Goal: Book appointment/travel/reservation

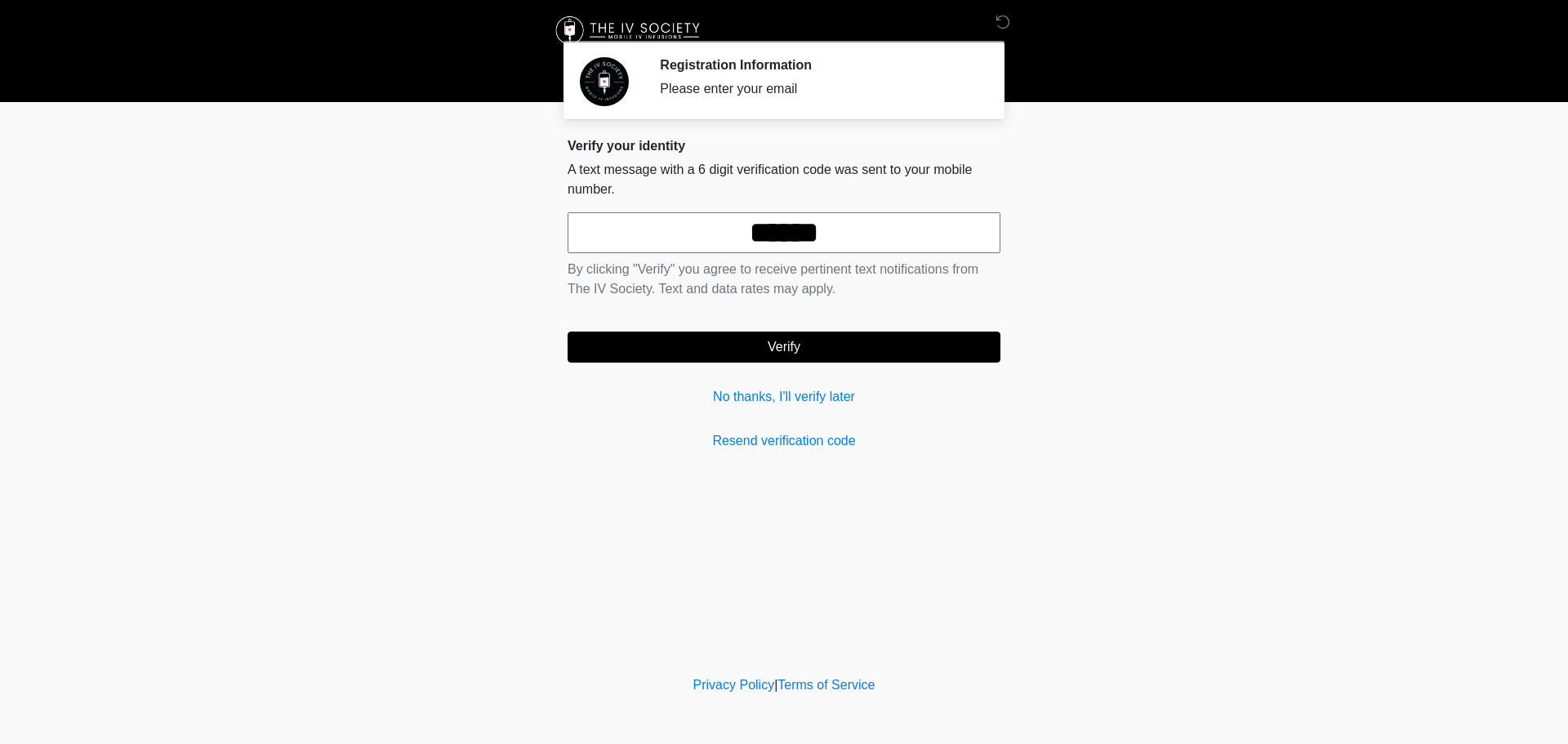
type input "******"
click at [798, 353] on button "Verify" at bounding box center [784, 347] width 433 height 31
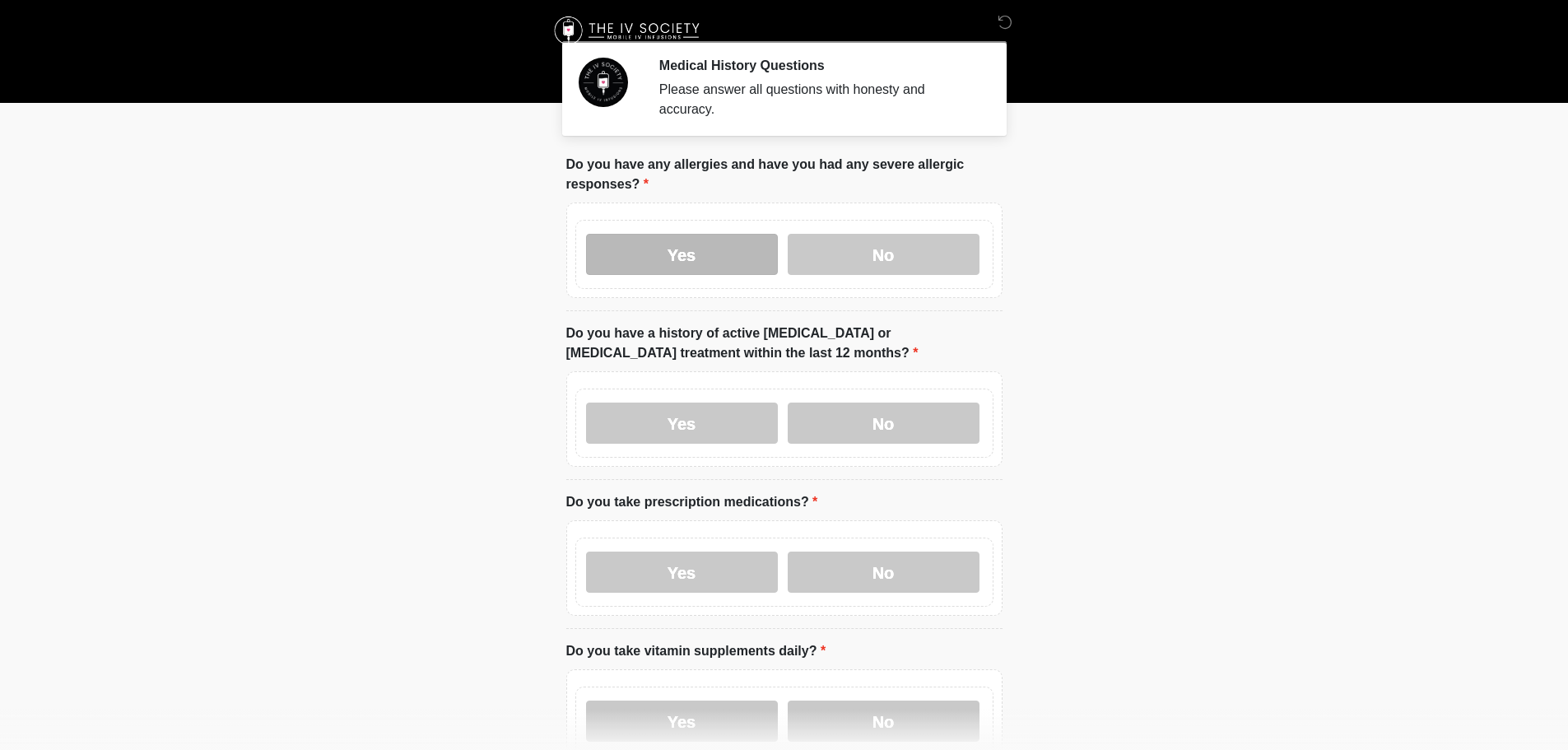
click at [677, 244] on label "Yes" at bounding box center [682, 255] width 192 height 41
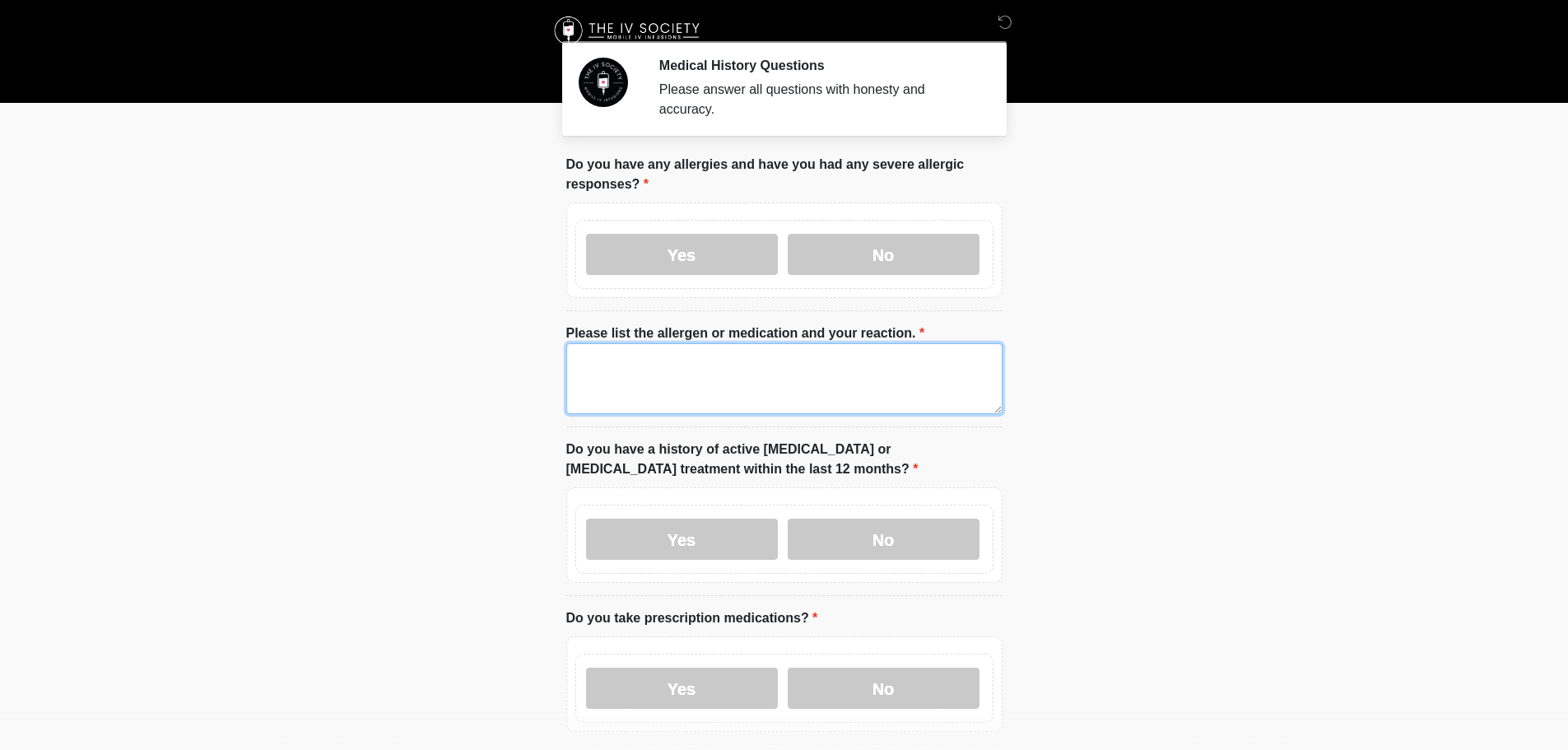
drag, startPoint x: 624, startPoint y: 370, endPoint x: 592, endPoint y: 342, distance: 42.5
click at [623, 369] on textarea "Please list the allergen or medication and your reaction." at bounding box center [784, 379] width 436 height 71
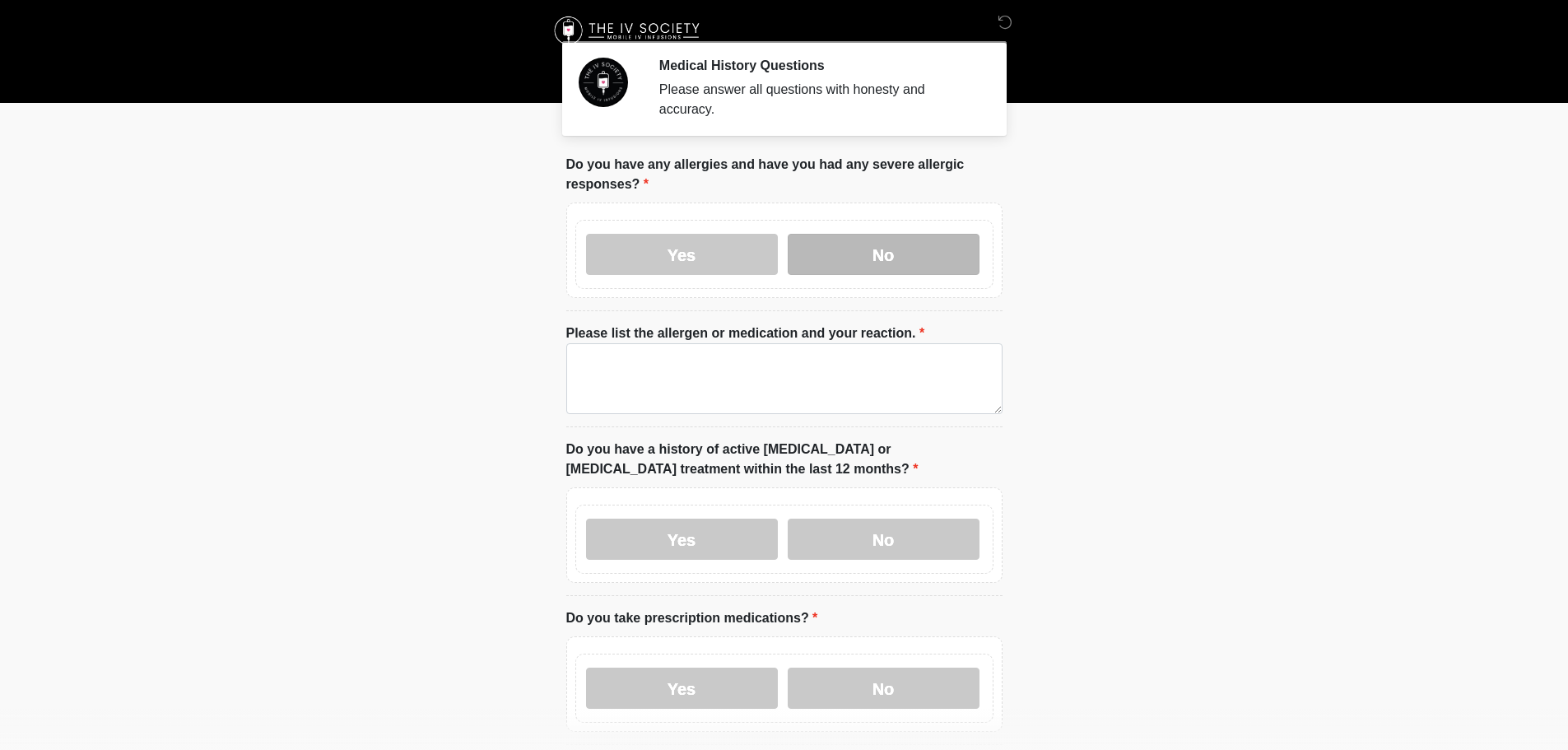
click at [892, 234] on label "No" at bounding box center [884, 255] width 192 height 41
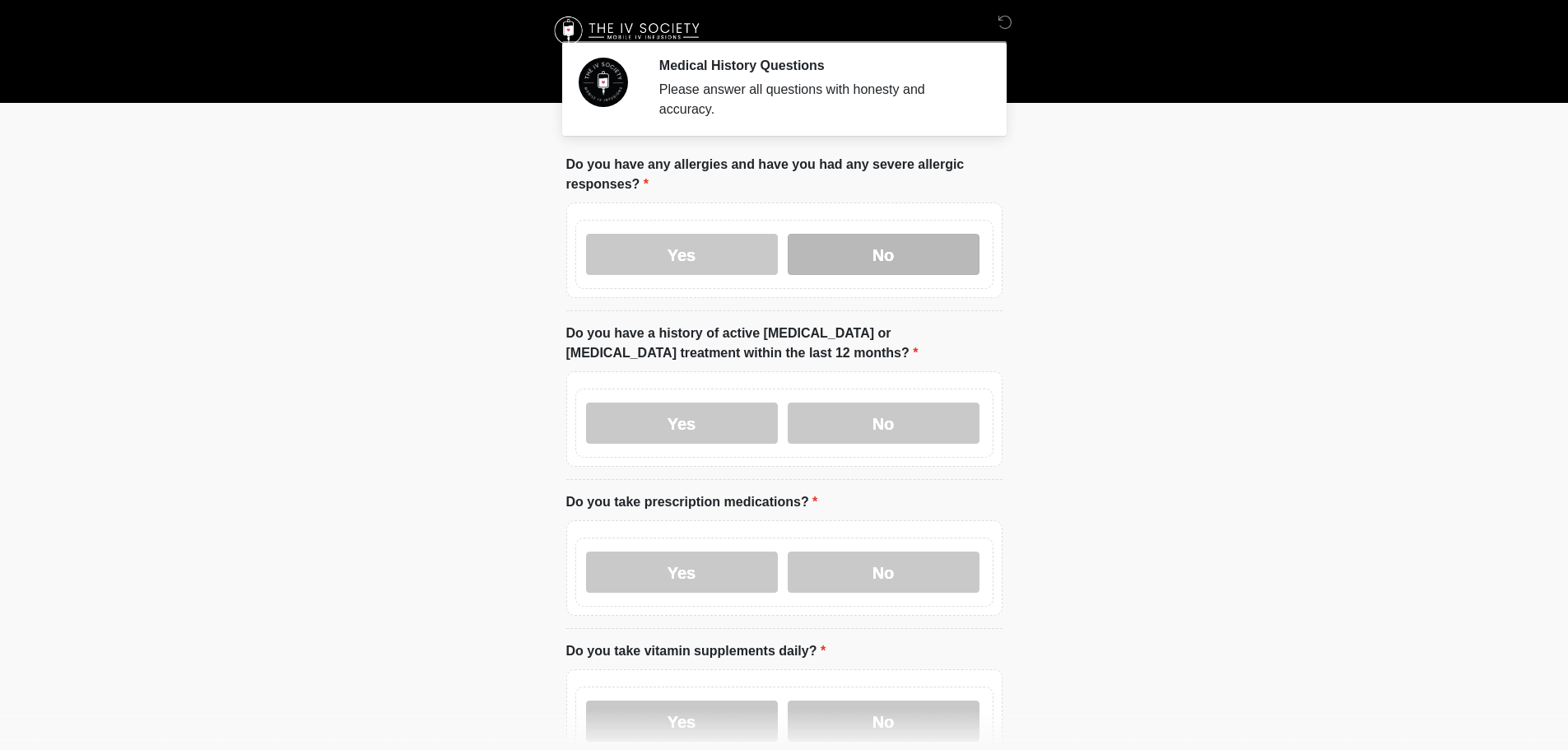
click at [903, 249] on label "No" at bounding box center [884, 255] width 192 height 41
drag, startPoint x: 889, startPoint y: 413, endPoint x: 879, endPoint y: 361, distance: 53.0
click at [885, 403] on label "No" at bounding box center [884, 423] width 192 height 41
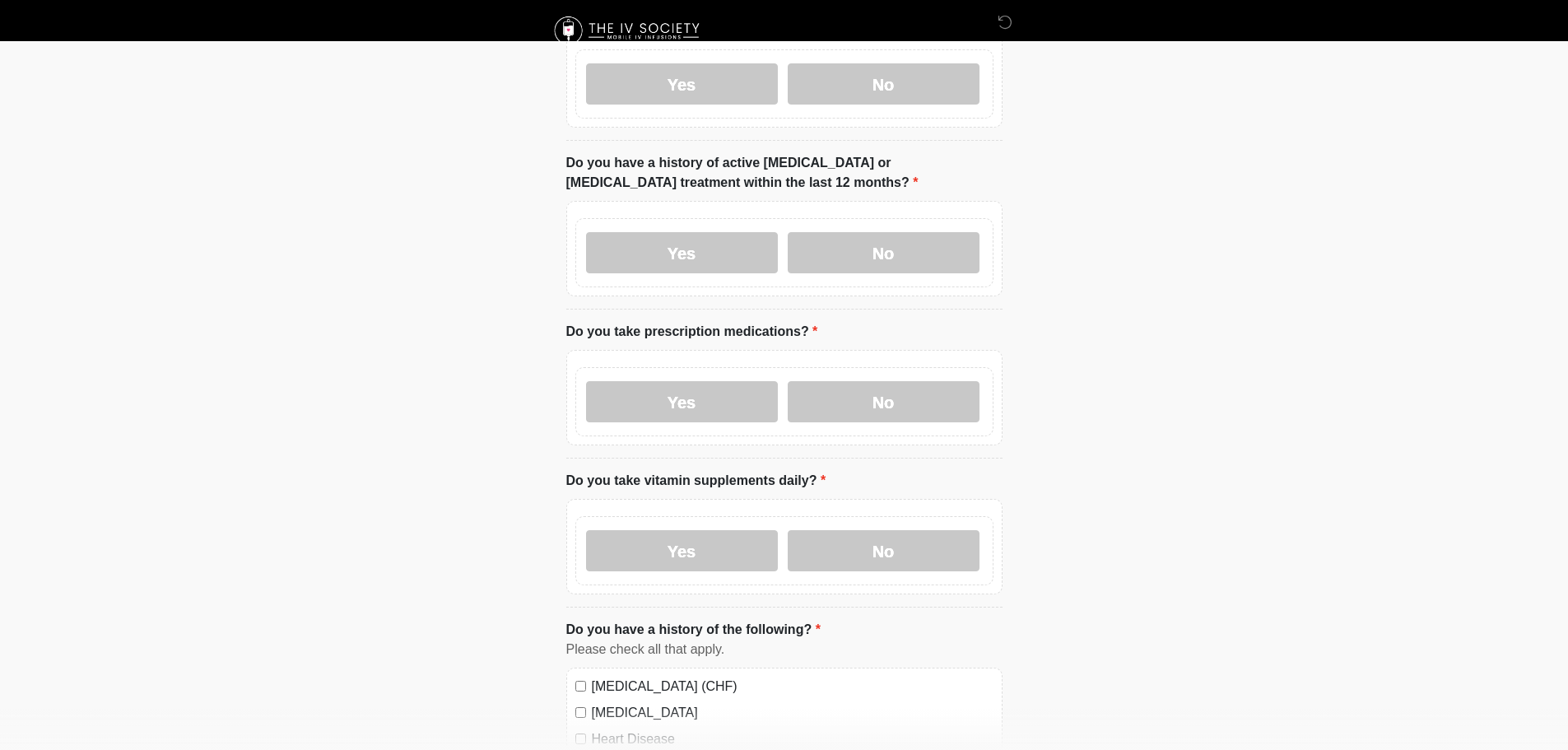
scroll to position [247, 0]
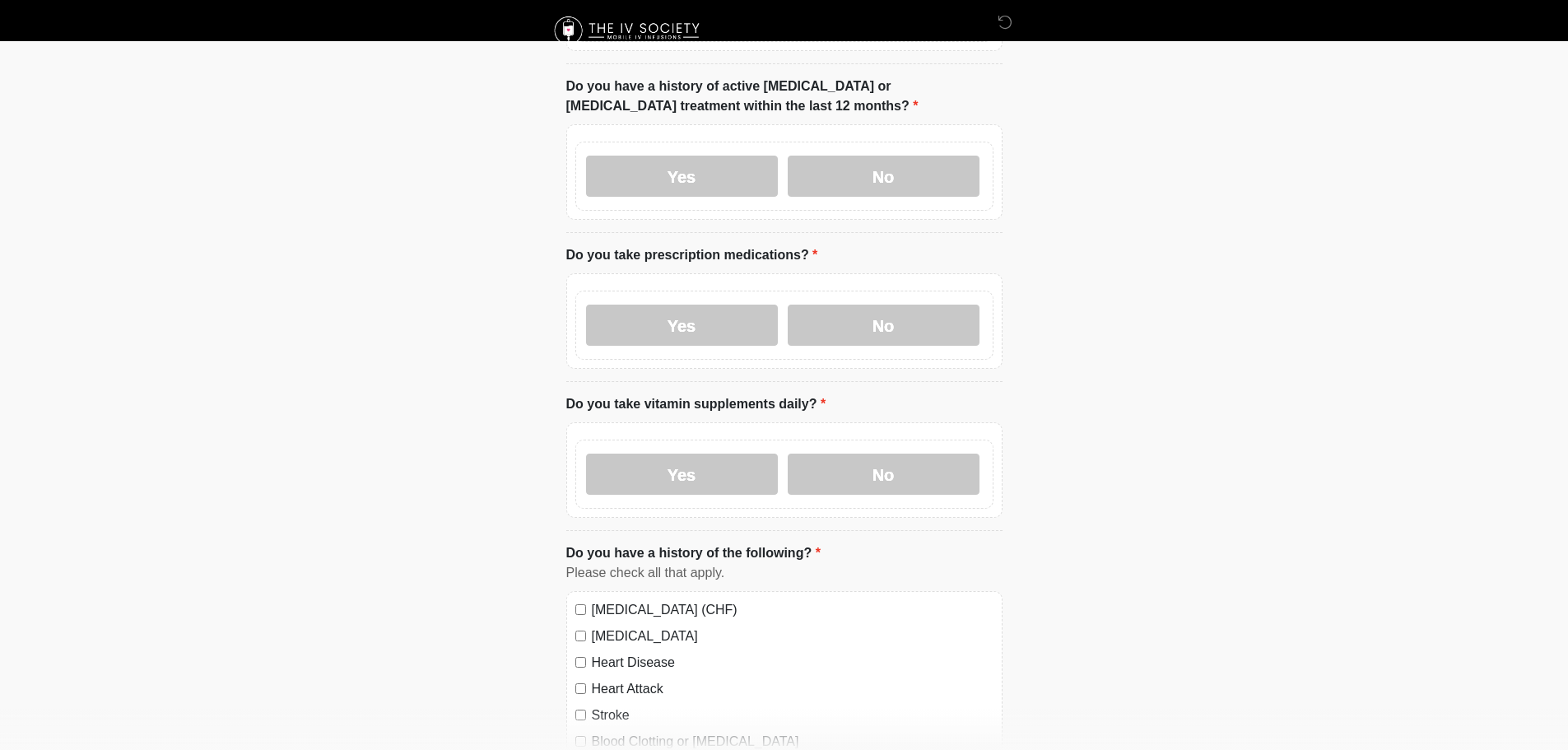
click at [685, 309] on label "Yes" at bounding box center [682, 325] width 192 height 41
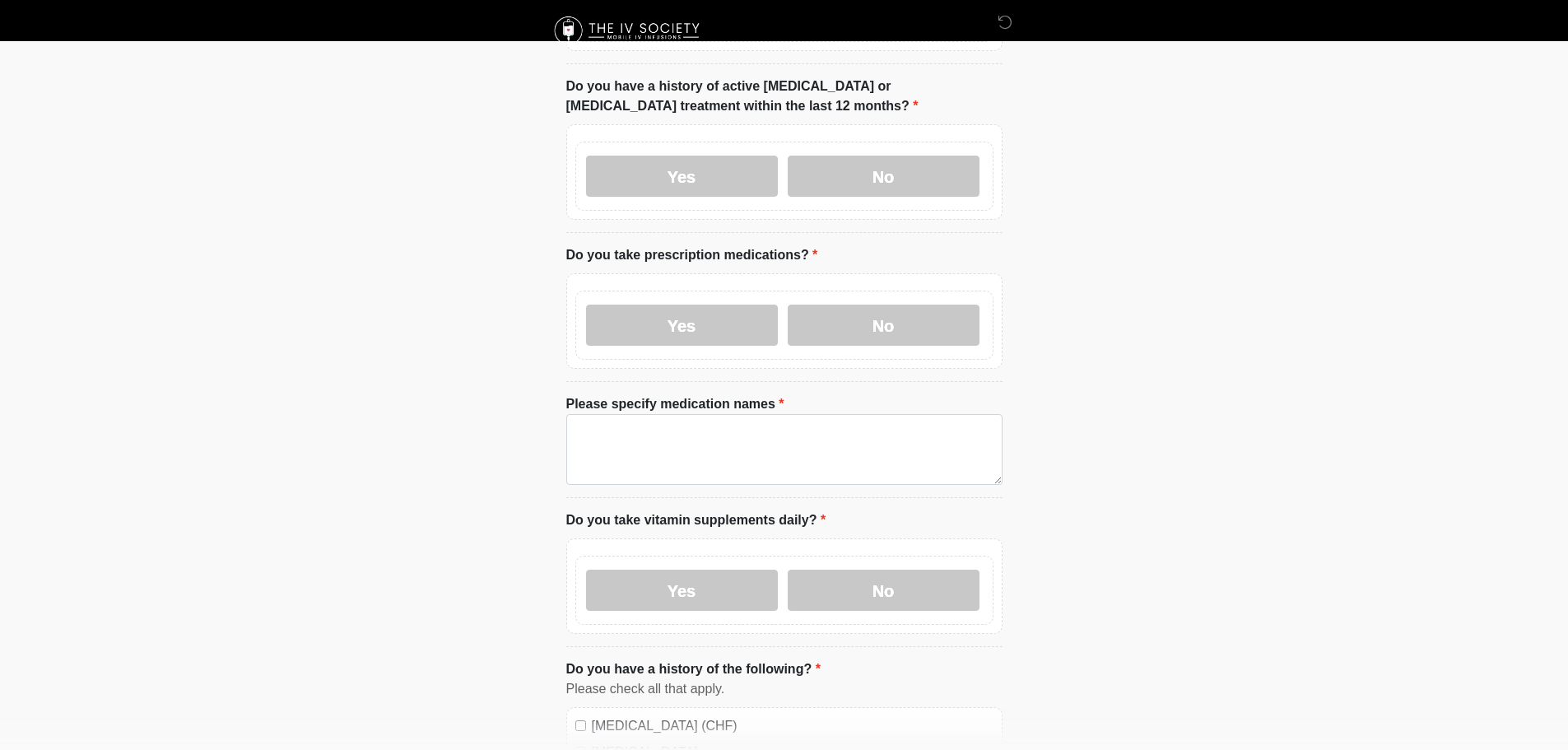
drag, startPoint x: 839, startPoint y: 306, endPoint x: 861, endPoint y: 404, distance: 100.4
click at [840, 308] on label "No" at bounding box center [884, 325] width 192 height 41
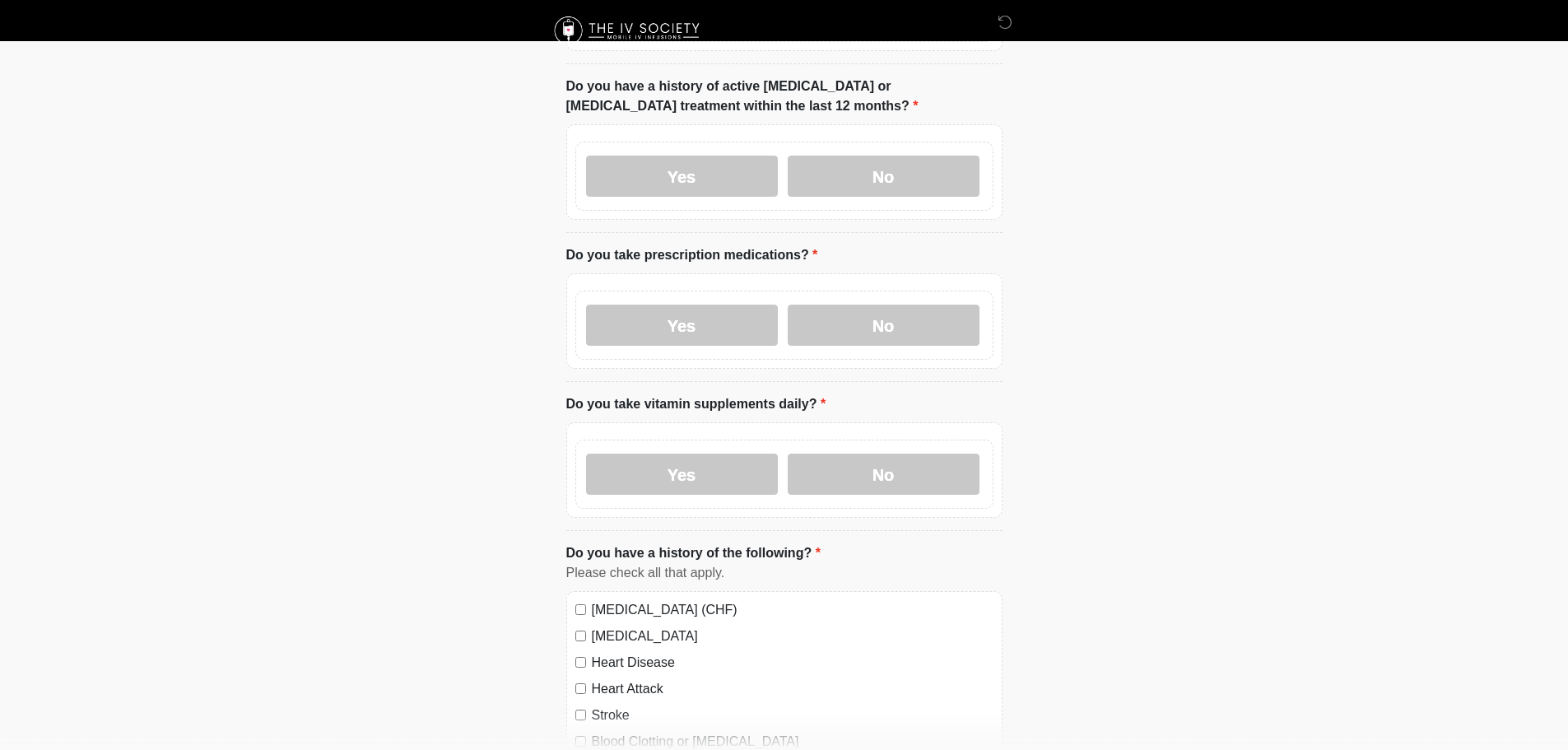
click at [698, 460] on label "Yes" at bounding box center [682, 475] width 192 height 41
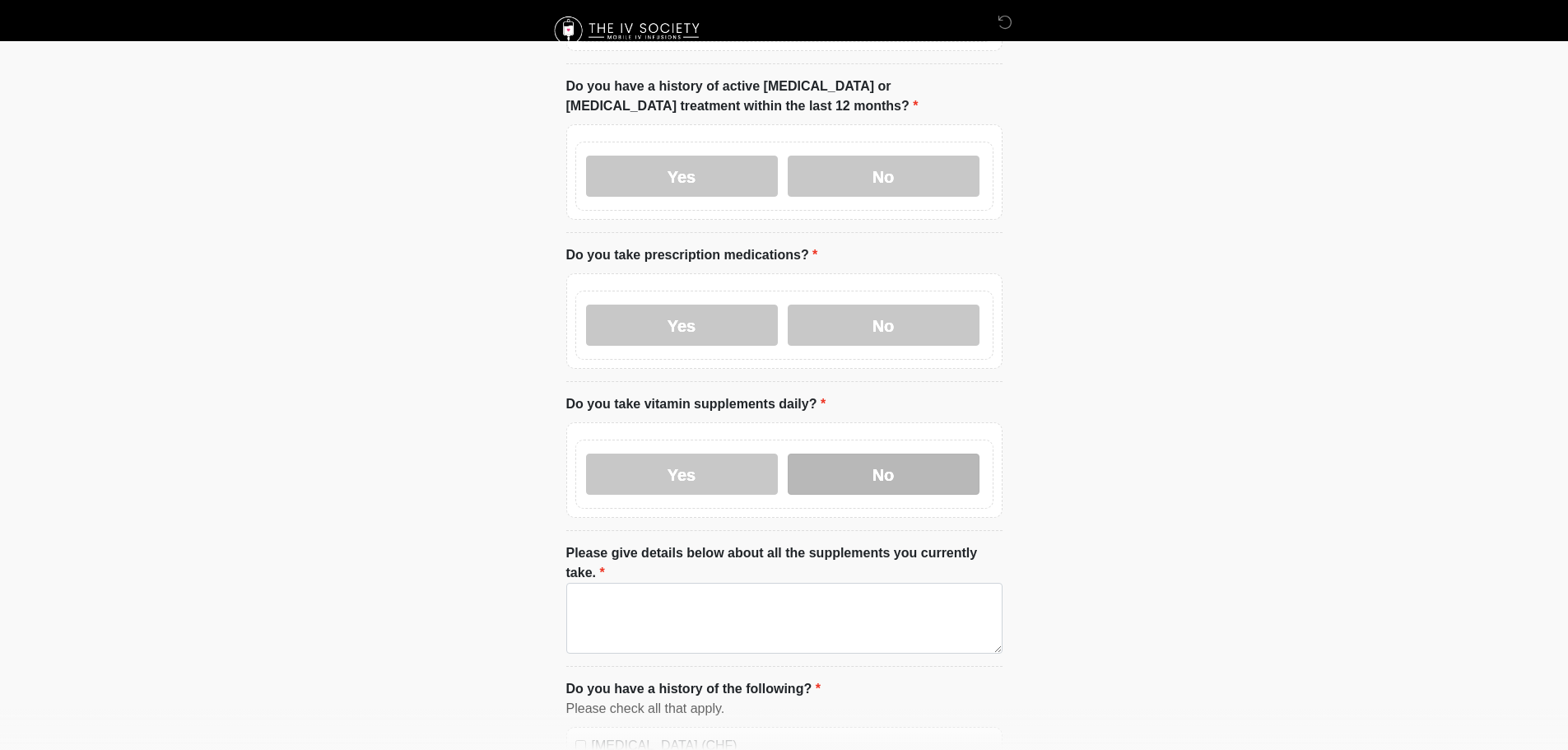
click at [876, 465] on label "No" at bounding box center [884, 475] width 192 height 41
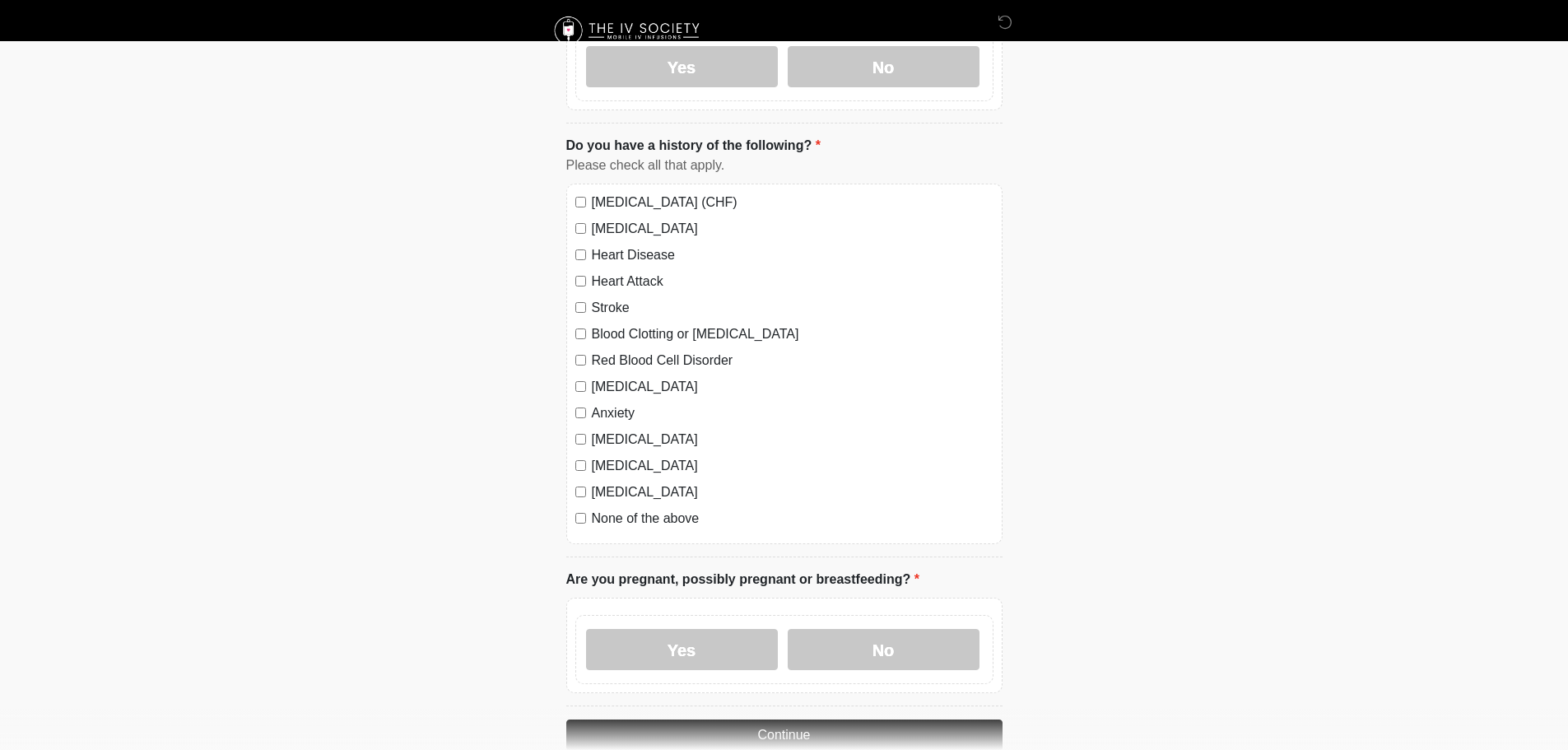
scroll to position [729, 0]
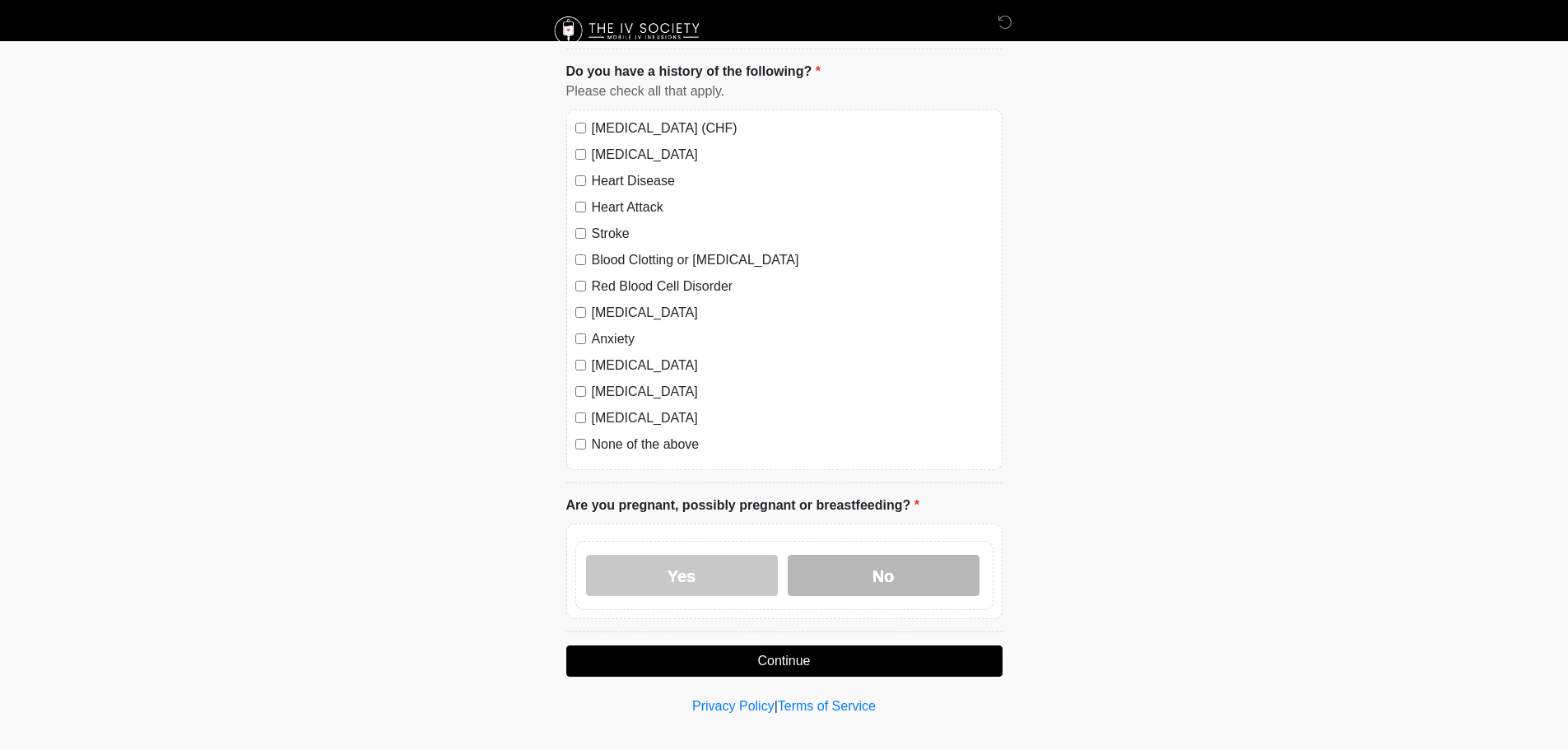
drag, startPoint x: 878, startPoint y: 551, endPoint x: 879, endPoint y: 541, distance: 10.0
click at [878, 555] on label "No" at bounding box center [884, 576] width 192 height 41
click at [765, 648] on button "Continue" at bounding box center [784, 662] width 436 height 31
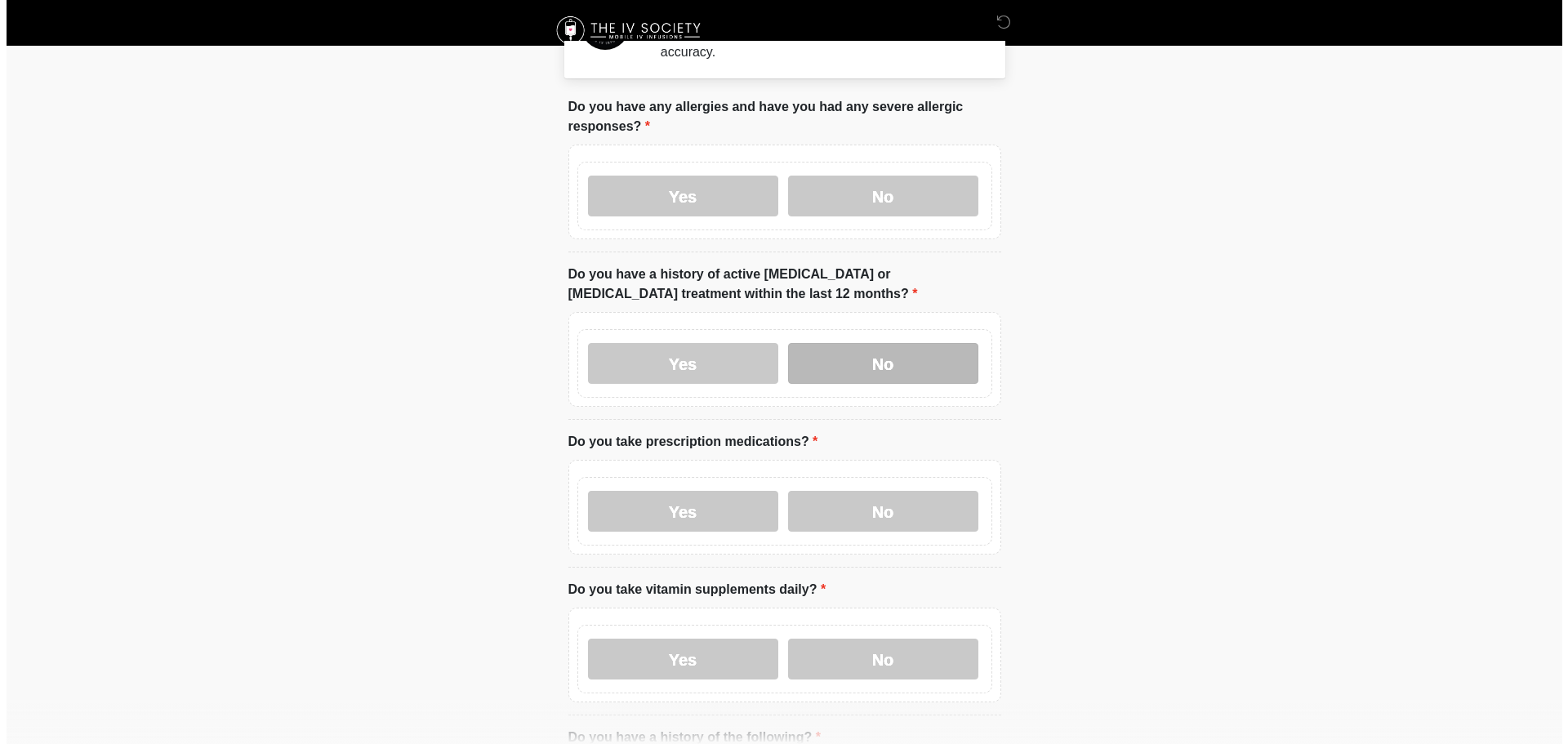
scroll to position [0, 0]
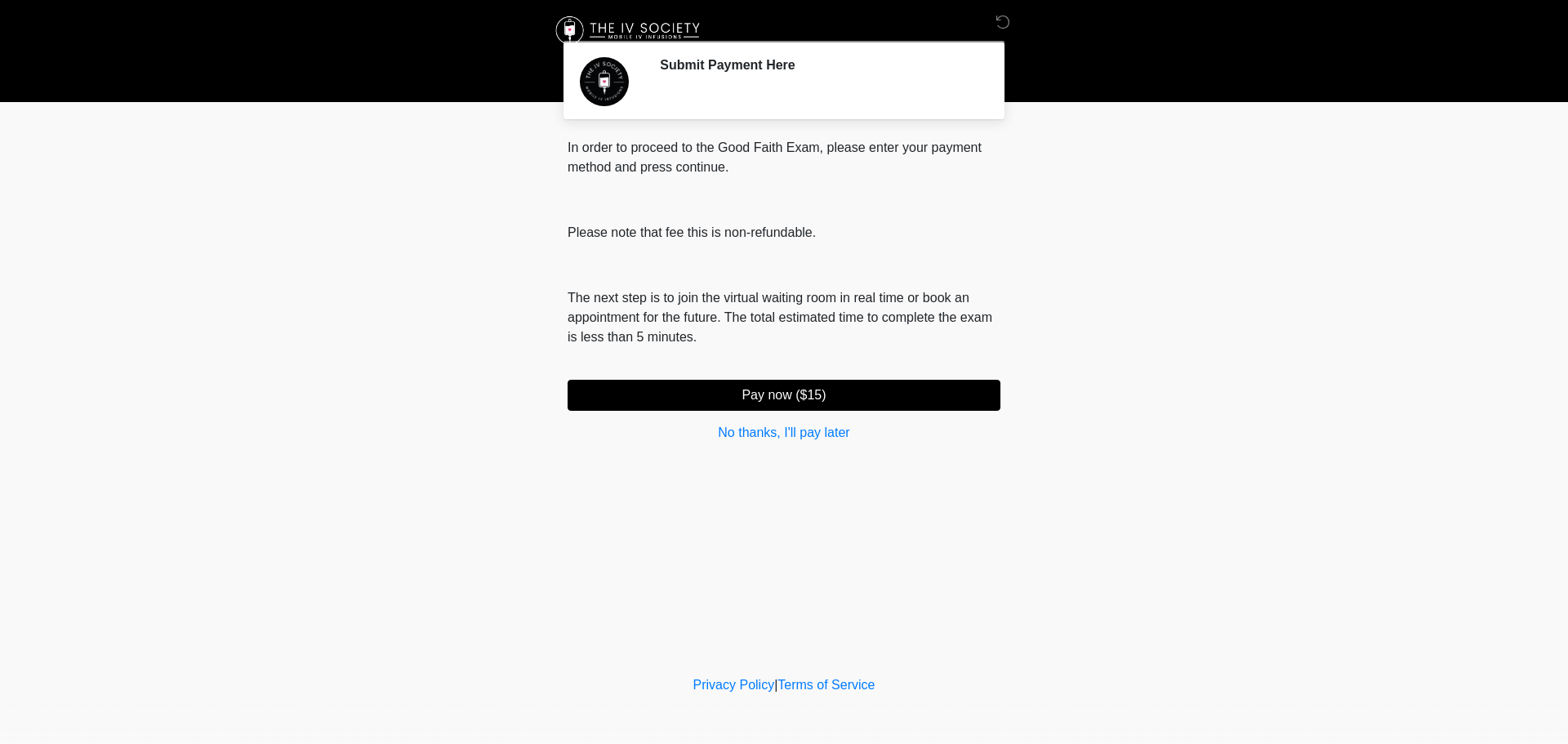
click at [662, 68] on h2 "Submit Payment Here" at bounding box center [818, 65] width 316 height 16
drag, startPoint x: 661, startPoint y: 67, endPoint x: 707, endPoint y: 76, distance: 46.9
click at [796, 76] on div "Submit Payment Here" at bounding box center [818, 80] width 316 height 46
click at [705, 71] on h2 "Submit Payment Here" at bounding box center [818, 65] width 316 height 16
click at [677, 394] on button "Pay now ($15)" at bounding box center [784, 395] width 433 height 31
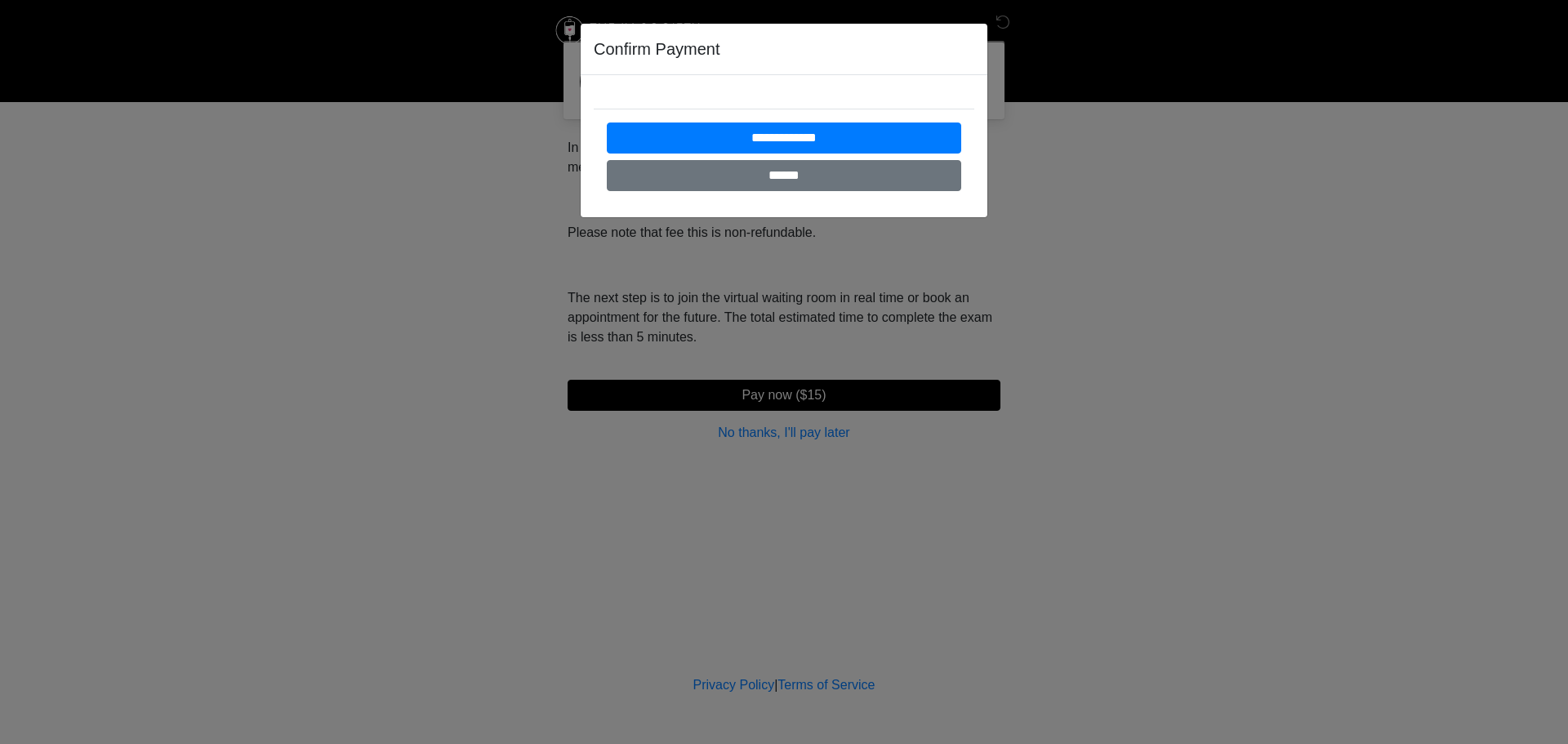
click at [658, 66] on div "Confirm Payment" at bounding box center [784, 49] width 407 height 52
click at [712, 176] on input "******" at bounding box center [784, 176] width 354 height 31
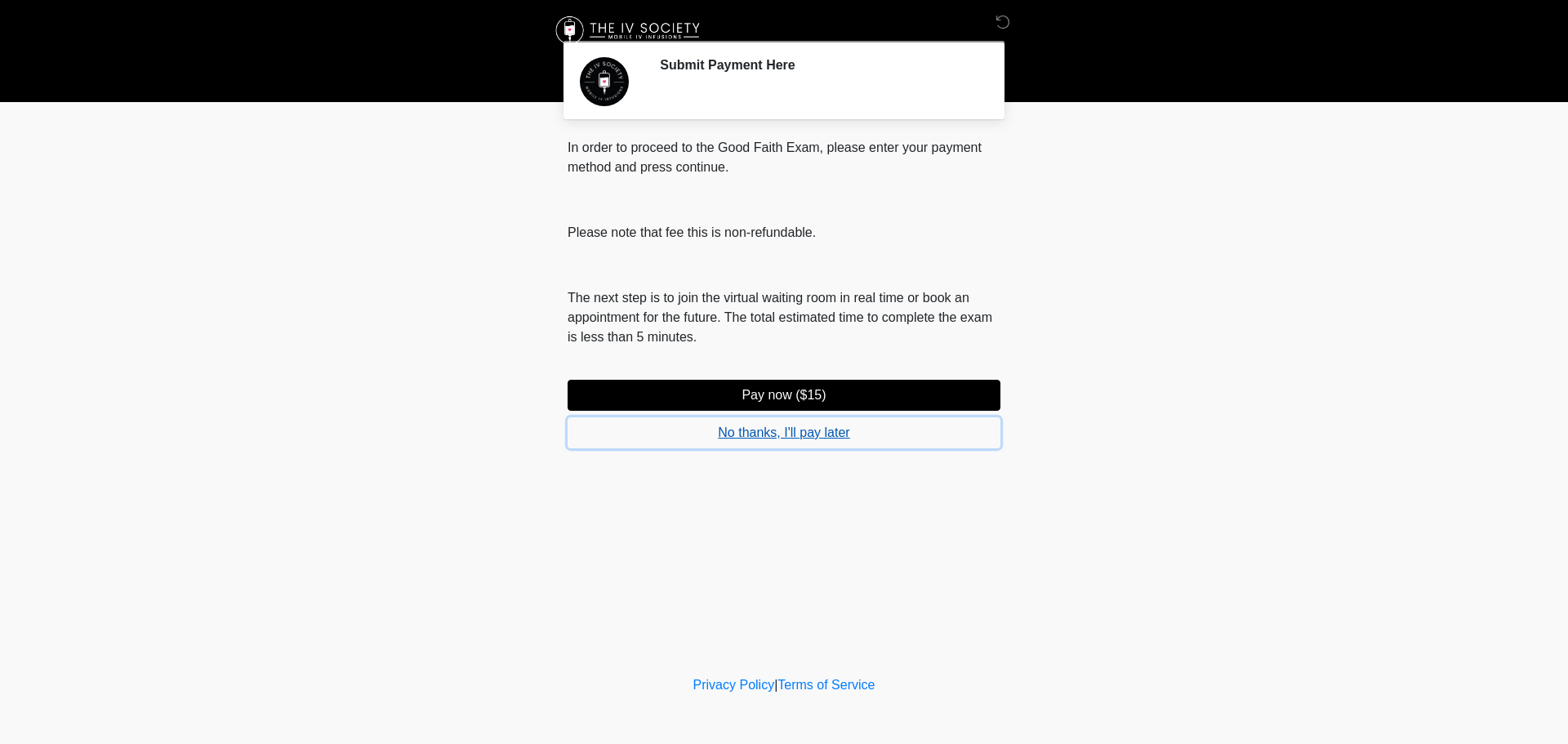
click at [769, 436] on button "No thanks, I'll pay later" at bounding box center [784, 433] width 433 height 31
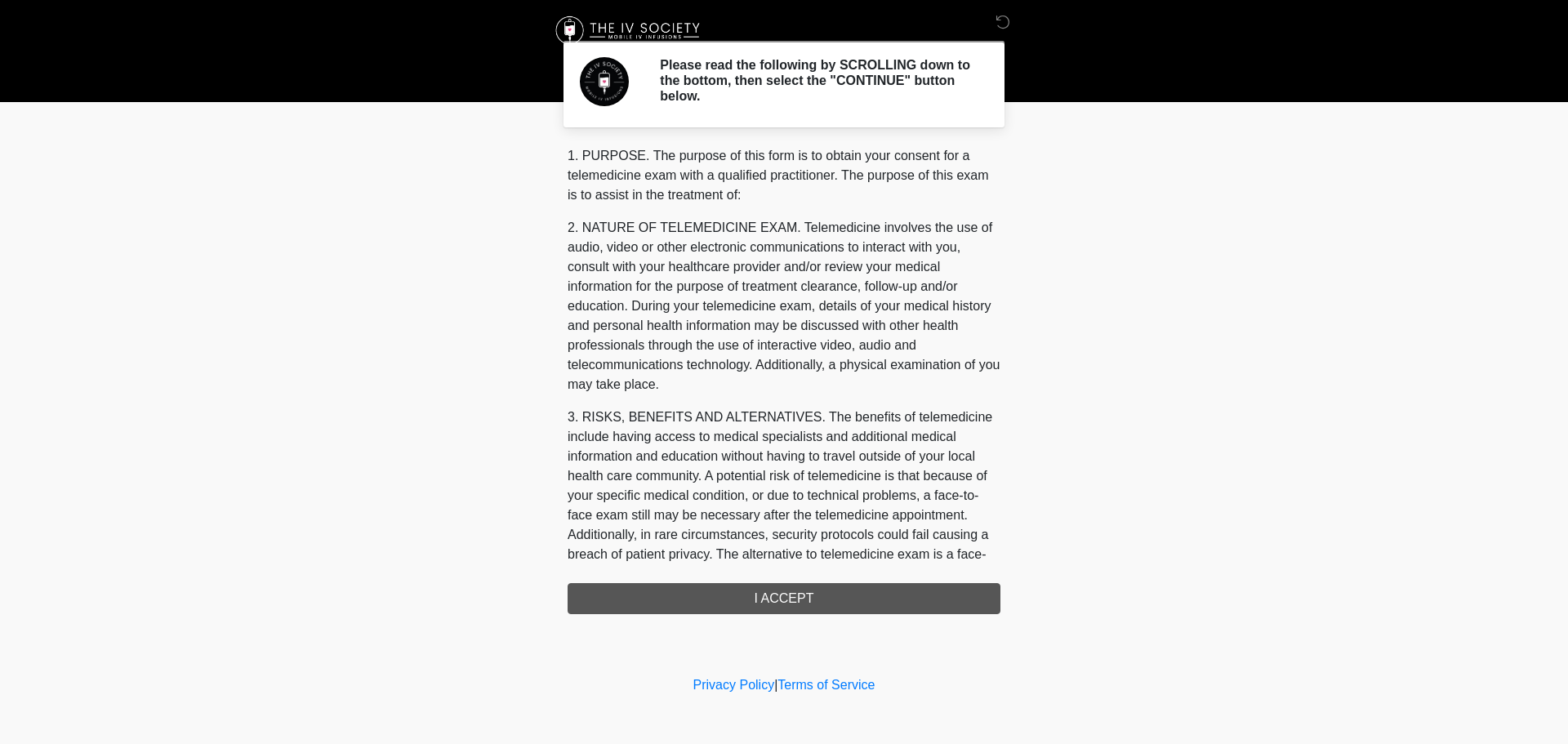
click at [780, 600] on div "1. PURPOSE. The purpose of this form is to obtain your consent for a telemedici…" at bounding box center [784, 380] width 433 height 468
click at [780, 601] on div "1. PURPOSE. The purpose of this form is to obtain your consent for a telemedici…" at bounding box center [784, 380] width 433 height 468
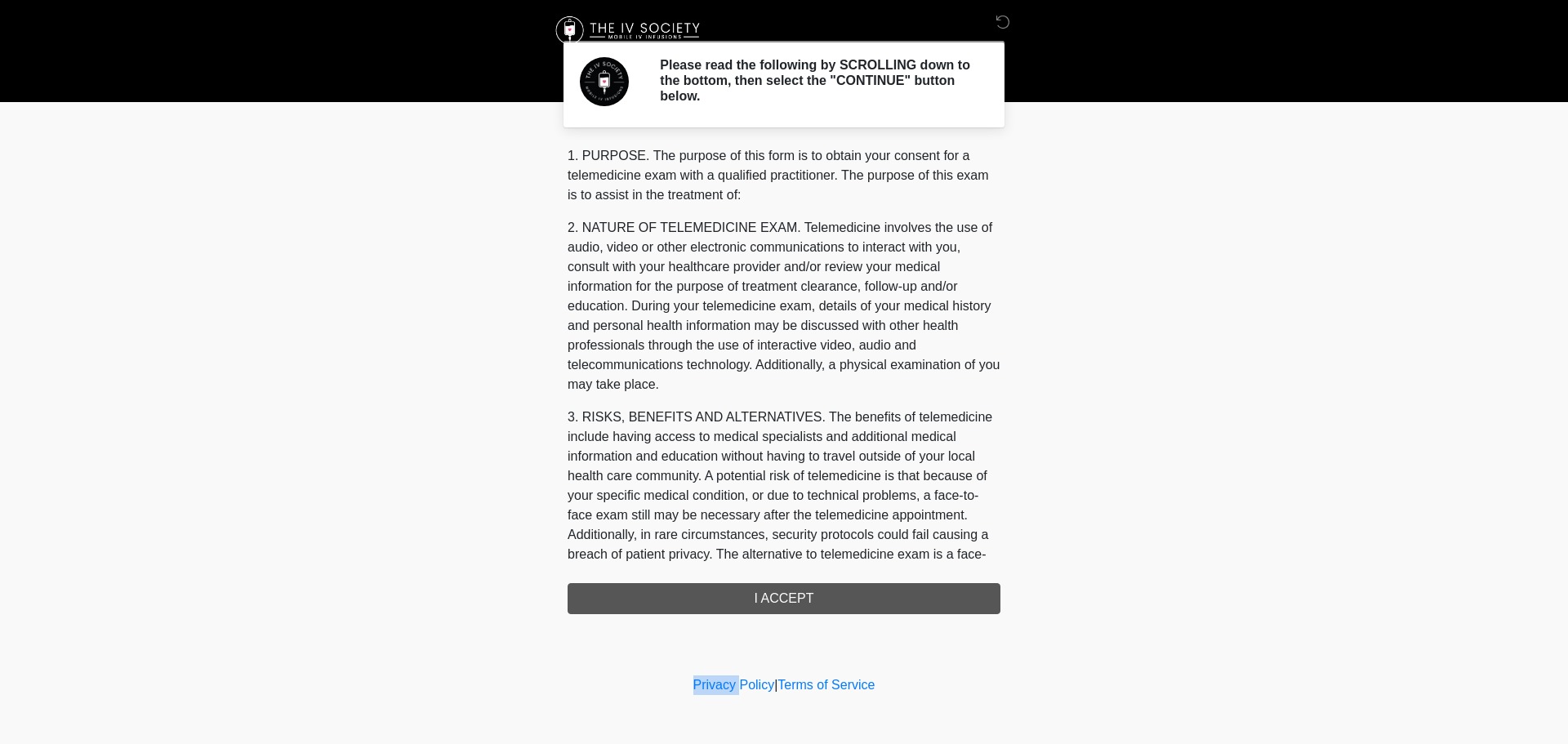
click at [780, 601] on div "1. PURPOSE. The purpose of this form is to obtain your consent for a telemedici…" at bounding box center [784, 380] width 433 height 468
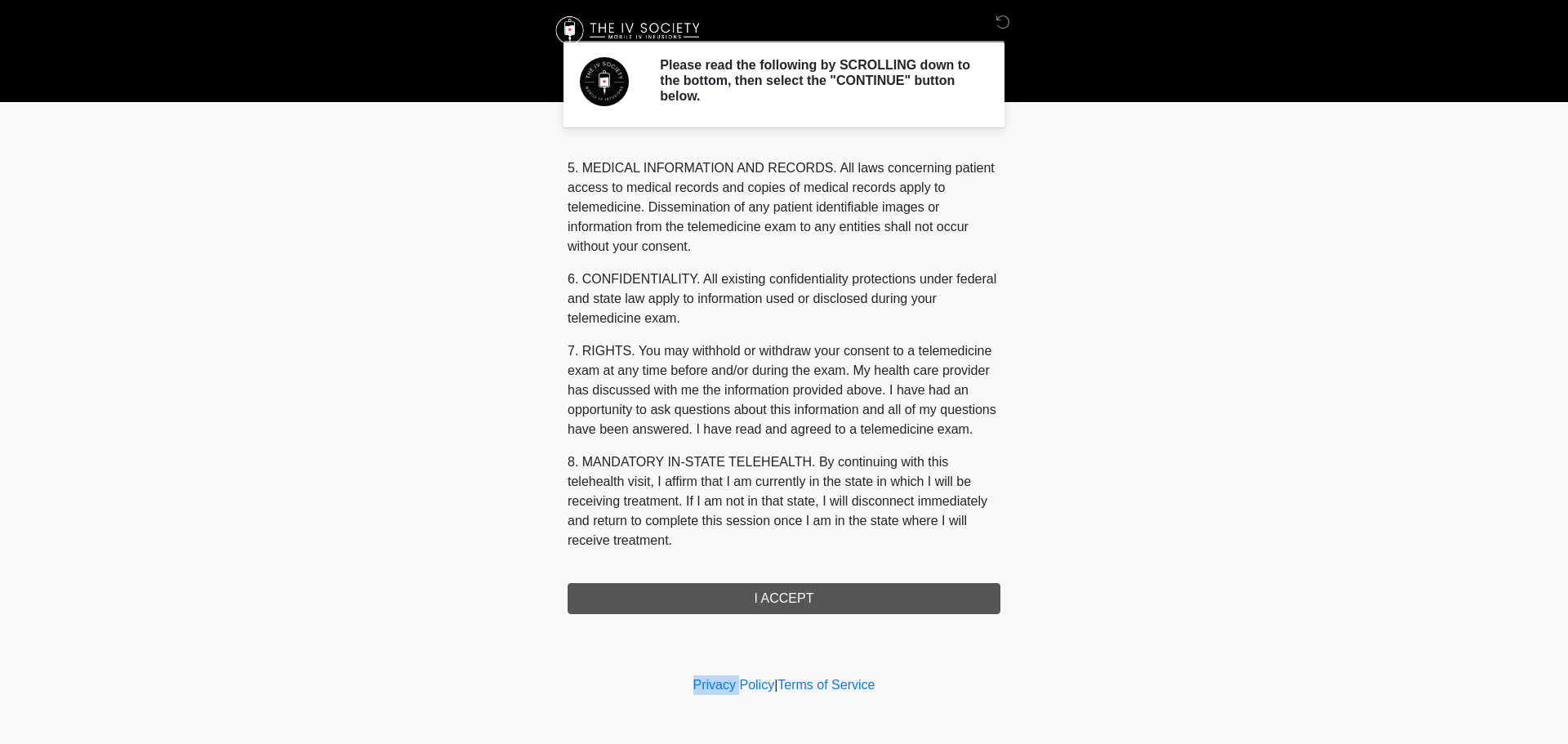
scroll to position [530, 0]
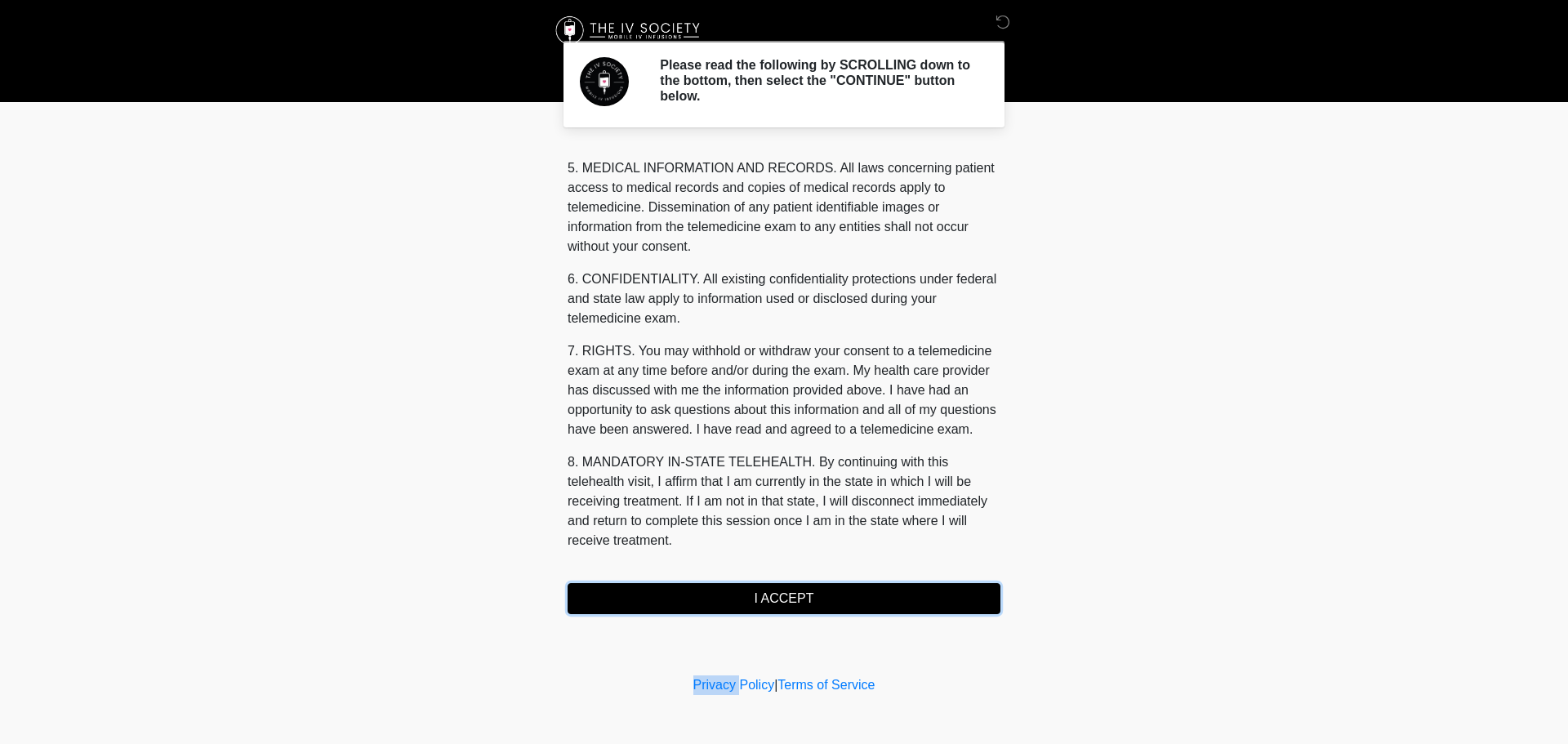
click at [747, 600] on button "I ACCEPT" at bounding box center [784, 599] width 433 height 31
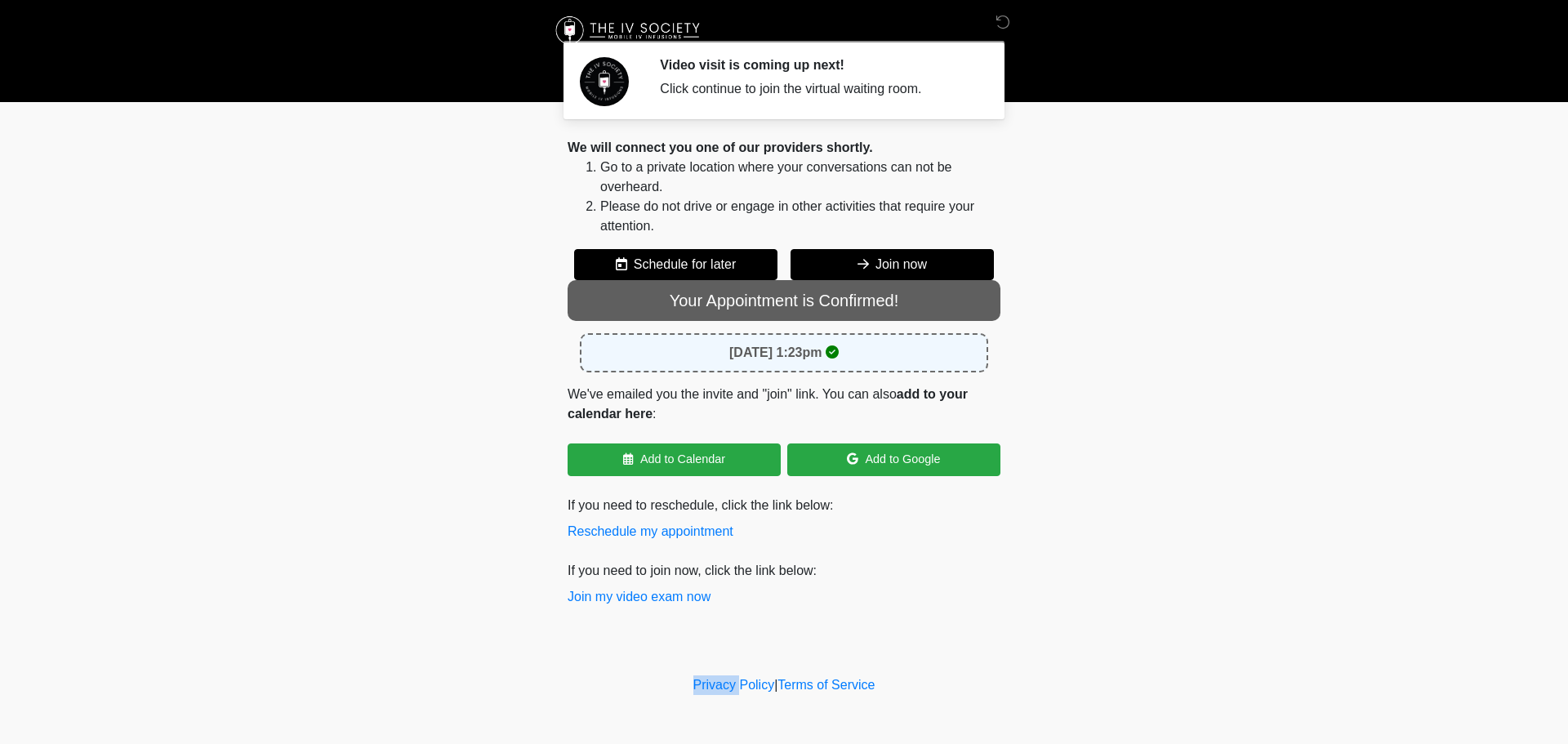
drag, startPoint x: 663, startPoint y: 299, endPoint x: 1038, endPoint y: 595, distance: 477.7
click at [1050, 605] on body "Video visit is coming up next! Click continue to join the virtual waiting room.…" at bounding box center [784, 372] width 1568 height 744
click at [894, 262] on button "Join now" at bounding box center [892, 265] width 203 height 31
